Goal: Task Accomplishment & Management: Use online tool/utility

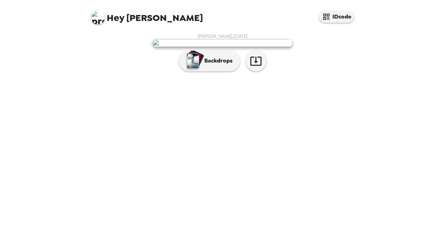
scroll to position [27, 0]
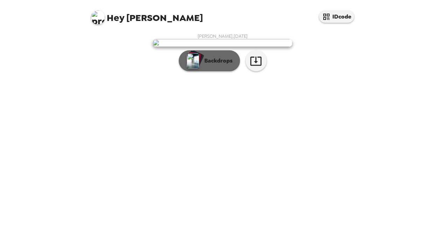
click at [199, 68] on div "button" at bounding box center [195, 59] width 17 height 18
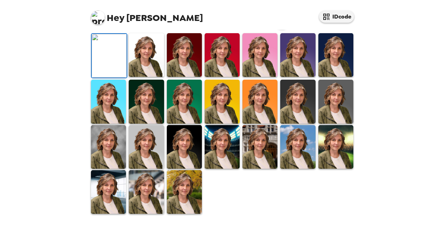
scroll to position [97, 0]
click at [306, 124] on img at bounding box center [297, 102] width 35 height 44
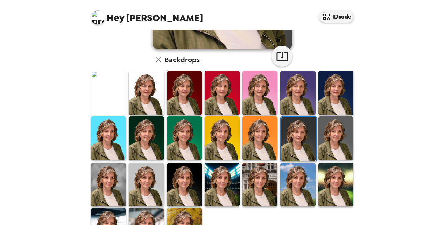
scroll to position [199, 0]
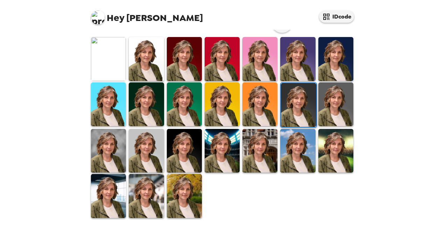
click at [154, 151] on img at bounding box center [146, 151] width 35 height 44
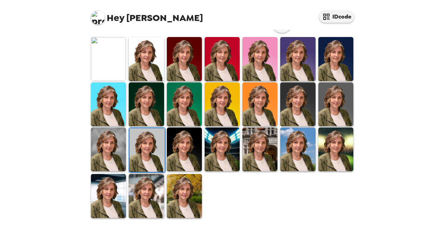
click at [144, 202] on img at bounding box center [146, 196] width 35 height 44
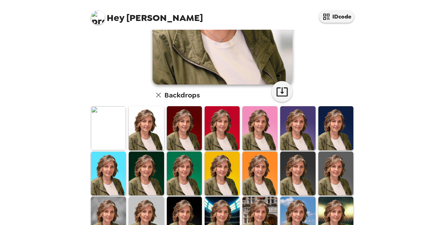
scroll to position [140, 0]
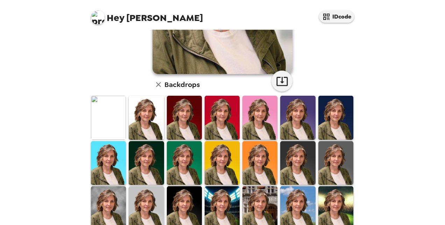
click at [151, 204] on img at bounding box center [146, 209] width 35 height 44
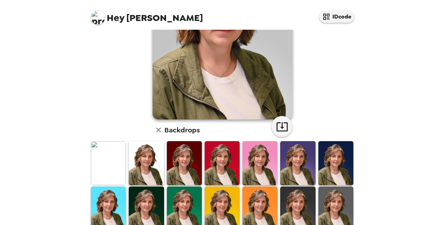
scroll to position [105, 0]
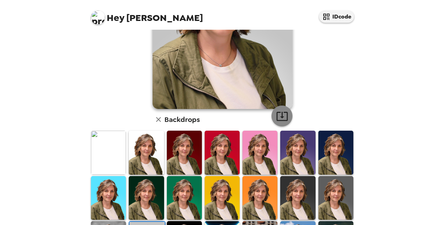
click at [279, 115] on icon "button" at bounding box center [281, 116] width 11 height 9
drag, startPoint x: 414, startPoint y: 60, endPoint x: 411, endPoint y: 62, distance: 3.6
click at [414, 60] on div "Hey [PERSON_NAME] IDcode [PERSON_NAME] , [DATE] Backdrops" at bounding box center [222, 112] width 445 height 225
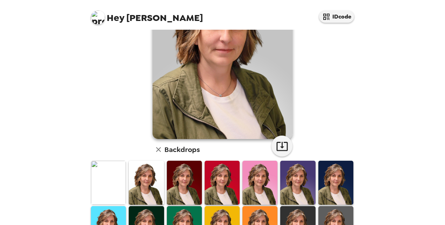
scroll to position [0, 0]
